Goal: Task Accomplishment & Management: Manage account settings

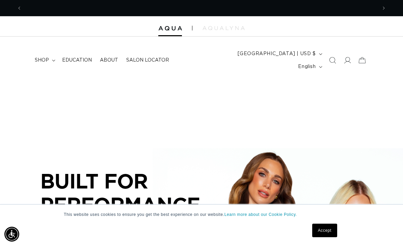
click at [330, 233] on link "Accept" at bounding box center [324, 230] width 25 height 14
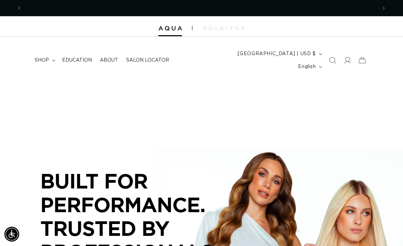
scroll to position [0, 355]
click at [363, 54] on icon at bounding box center [362, 60] width 15 height 15
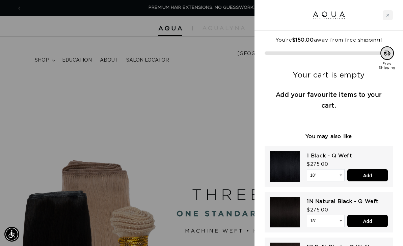
scroll to position [0, 0]
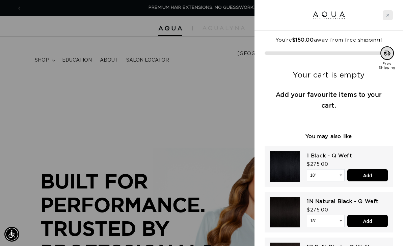
click at [388, 18] on div "Close cart" at bounding box center [388, 15] width 10 height 10
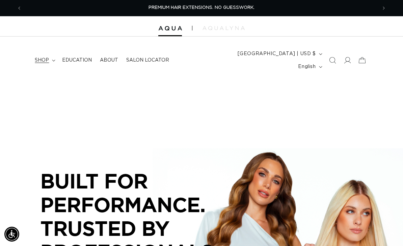
click at [39, 57] on span "shop" at bounding box center [42, 60] width 14 height 6
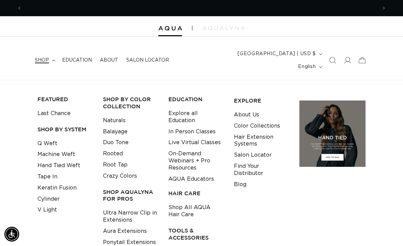
scroll to position [0, 711]
click at [203, 202] on link "Shop All AQUA Hair Care" at bounding box center [196, 211] width 55 height 18
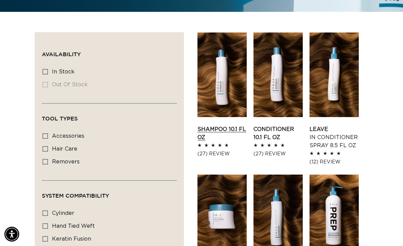
click at [217, 125] on link "Shampoo 10.1 fl oz" at bounding box center [222, 133] width 49 height 16
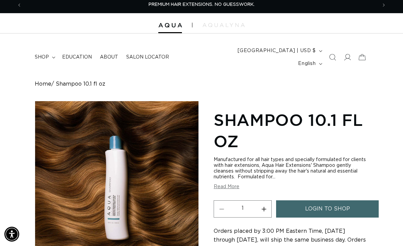
scroll to position [6, 0]
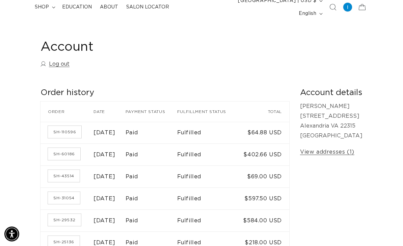
scroll to position [53, 0]
click at [56, 126] on link "SH-110596" at bounding box center [64, 132] width 33 height 12
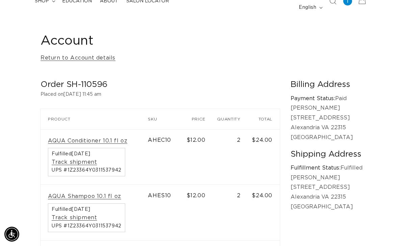
scroll to position [0, 711]
click at [66, 137] on link "AQUA Conditioner 10.1 fl oz" at bounding box center [87, 140] width 79 height 7
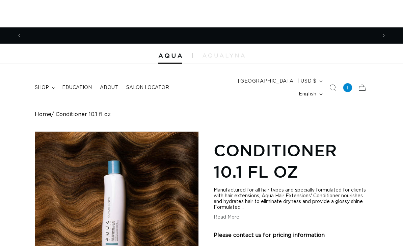
scroll to position [0, 711]
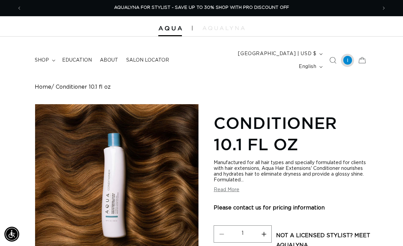
click at [347, 55] on div at bounding box center [347, 59] width 9 height 9
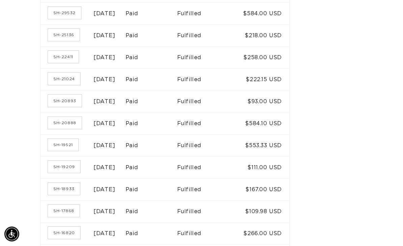
scroll to position [260, 0]
click at [60, 85] on link "SH-21024" at bounding box center [64, 79] width 32 height 12
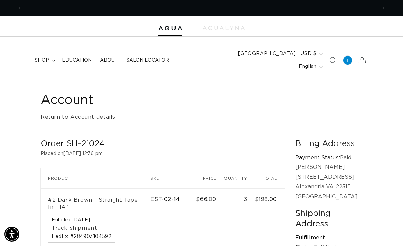
scroll to position [0, 711]
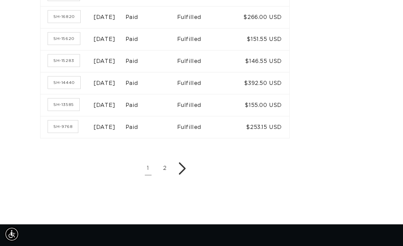
scroll to position [0, 355]
click at [67, 67] on link "SH-15283" at bounding box center [64, 60] width 32 height 12
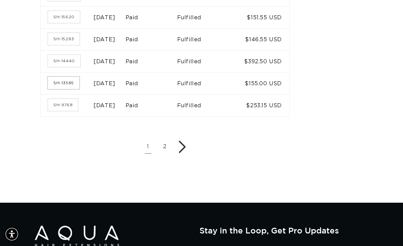
click at [65, 89] on link "SH-13585" at bounding box center [63, 83] width 31 height 12
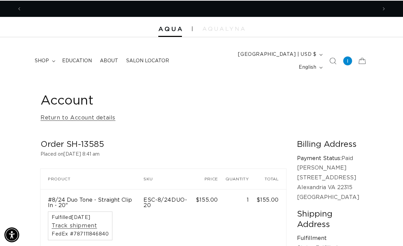
scroll to position [0, 355]
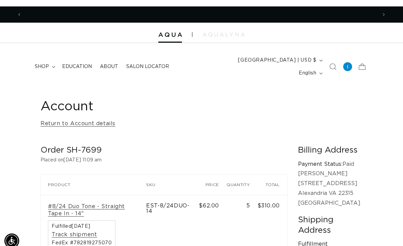
scroll to position [0, 355]
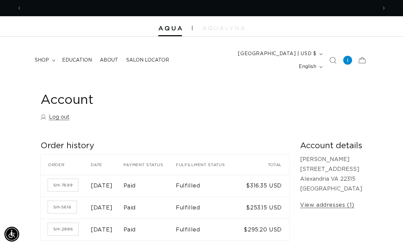
scroll to position [0, 355]
click at [47, 57] on span "shop" at bounding box center [42, 60] width 14 height 6
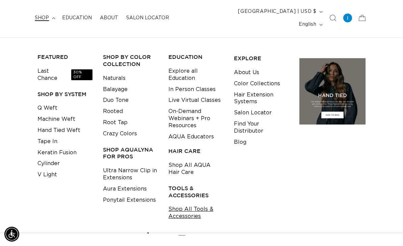
click at [181, 203] on link "Shop All Tools & Accessories" at bounding box center [196, 212] width 55 height 18
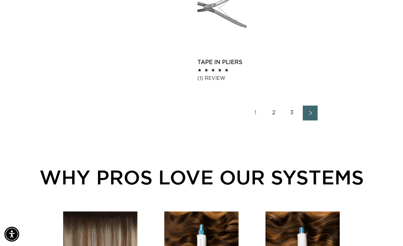
scroll to position [990, 0]
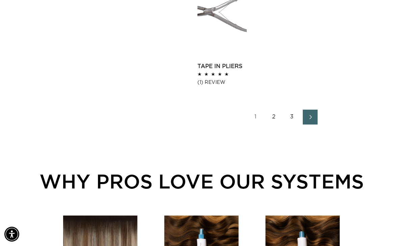
click at [276, 109] on link "2" at bounding box center [273, 116] width 15 height 15
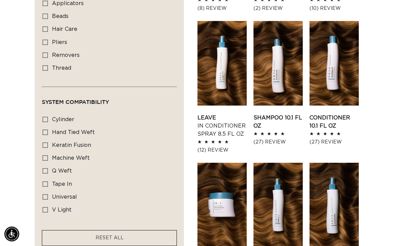
scroll to position [390, 0]
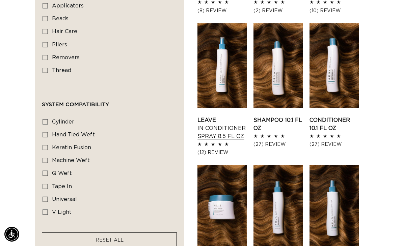
click at [230, 116] on link "Leave In Conditioner Spray 8.5 fl oz" at bounding box center [222, 128] width 49 height 24
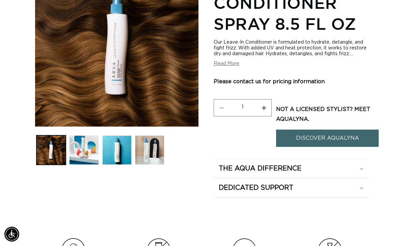
scroll to position [146, 0]
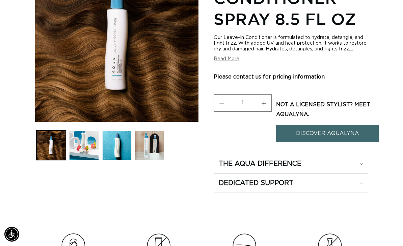
click at [333, 125] on link "DISCOVER AQUALYNA" at bounding box center [327, 133] width 103 height 17
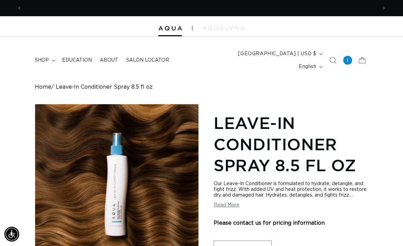
scroll to position [0, 355]
click at [358, 55] on icon at bounding box center [362, 60] width 16 height 16
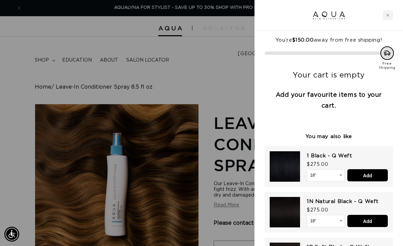
scroll to position [0, 0]
click at [241, 86] on div at bounding box center [201, 123] width 403 height 246
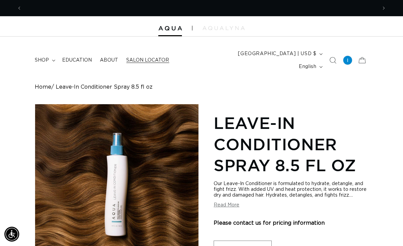
scroll to position [0, 355]
click at [150, 57] on span "Salon Locator" at bounding box center [147, 60] width 43 height 6
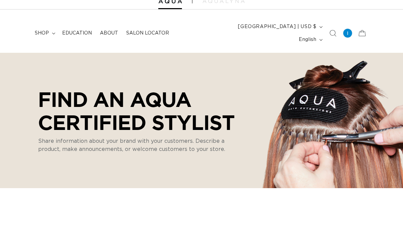
select select "m"
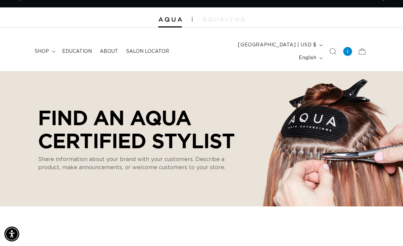
scroll to position [9, 0]
